Goal: Task Accomplishment & Management: Use online tool/utility

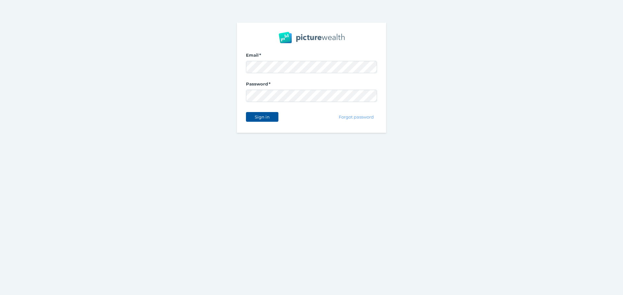
click at [268, 116] on span "Sign in" at bounding box center [262, 116] width 20 height 5
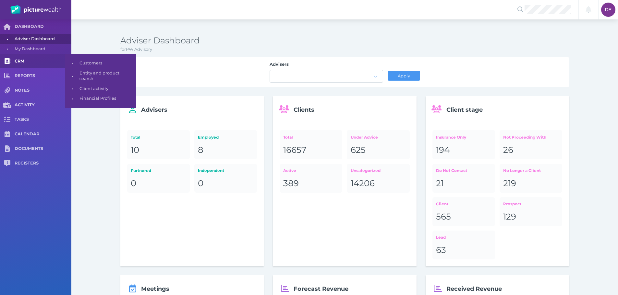
click at [52, 63] on span "CRM" at bounding box center [43, 62] width 57 height 6
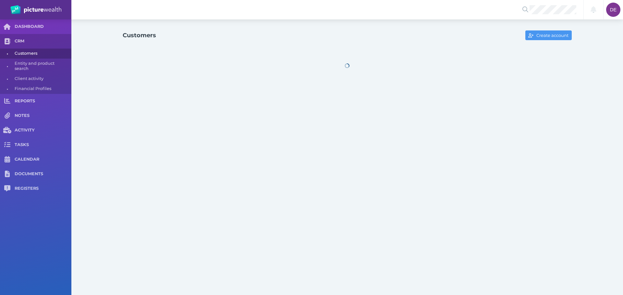
select select "25"
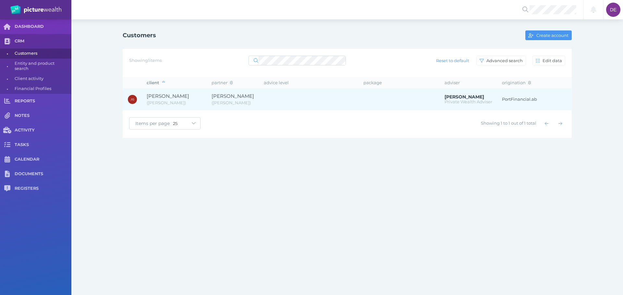
click at [294, 100] on td at bounding box center [309, 100] width 100 height 22
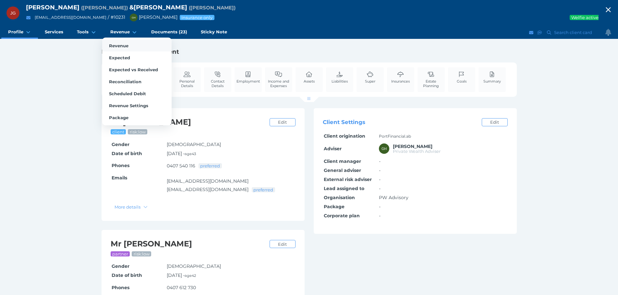
click at [125, 47] on span "Revenue" at bounding box center [118, 45] width 19 height 5
select select "25"
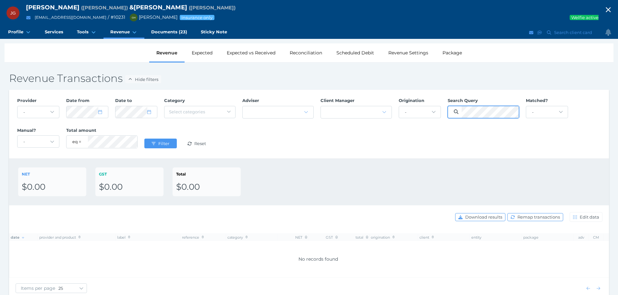
click at [372, 120] on div "Provider - Acuity Fee Revenue Acuity Trustee Advocate Private Wealth Pty Ltd AI…" at bounding box center [309, 124] width 590 height 60
click at [144, 139] on button "Filter" at bounding box center [160, 144] width 32 height 10
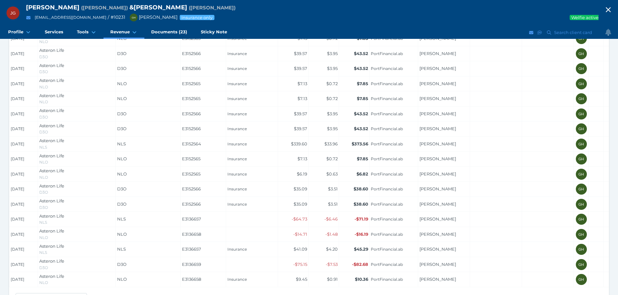
scroll to position [291, 0]
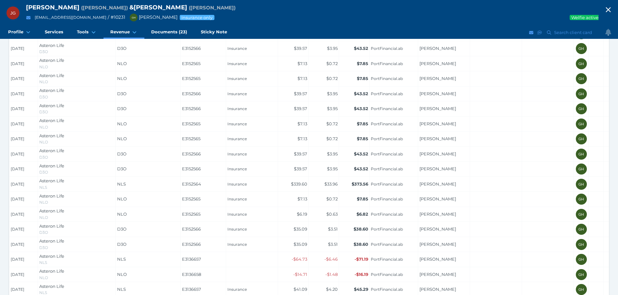
click at [276, 209] on td "Insurance" at bounding box center [252, 214] width 52 height 15
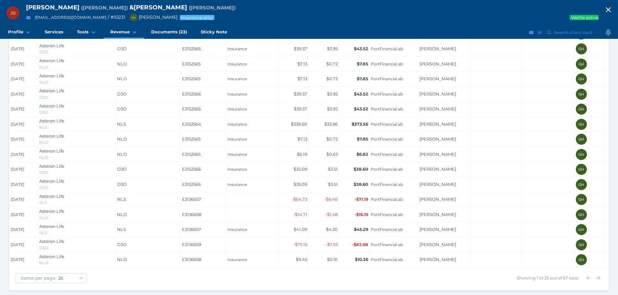
scroll to position [355, 0]
click at [600, 279] on icon "button" at bounding box center [598, 278] width 4 height 4
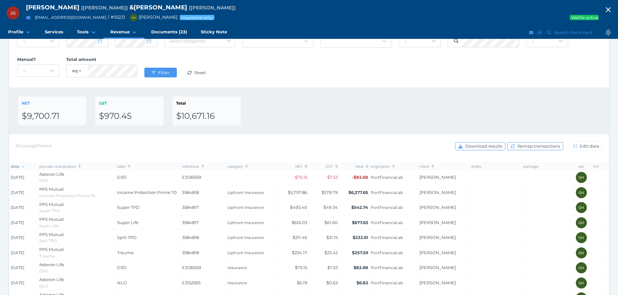
scroll to position [74, 0]
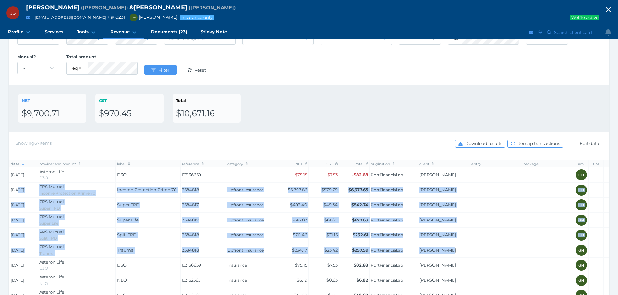
drag, startPoint x: 17, startPoint y: 189, endPoint x: 451, endPoint y: 256, distance: 439.4
